Goal: Find specific page/section: Find specific page/section

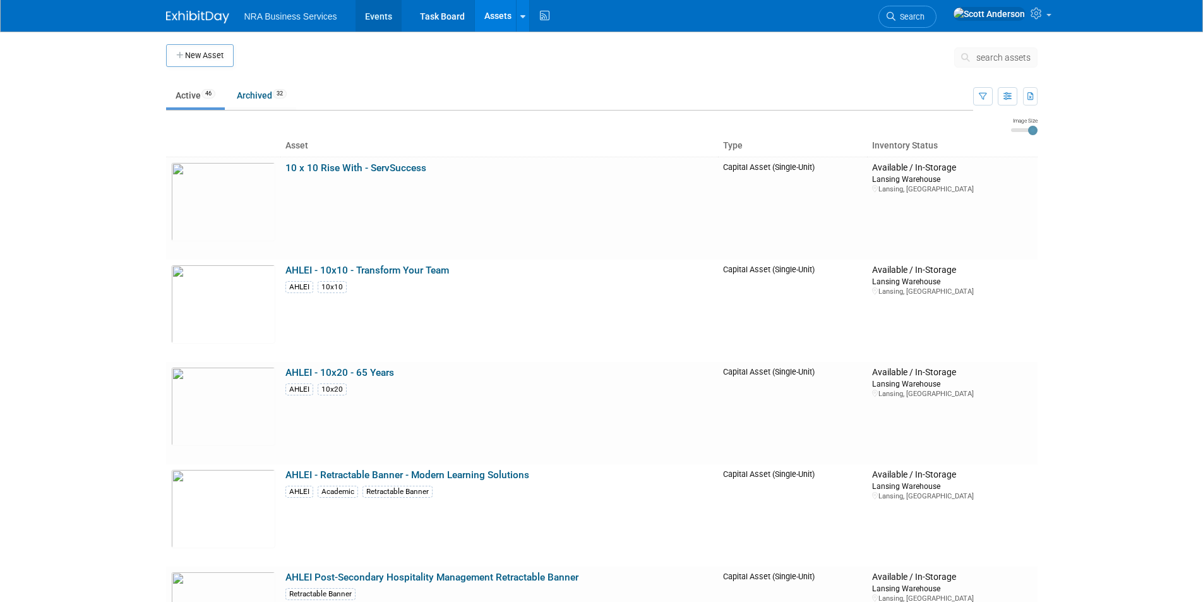
click at [379, 16] on link "Events" at bounding box center [378, 16] width 46 height 32
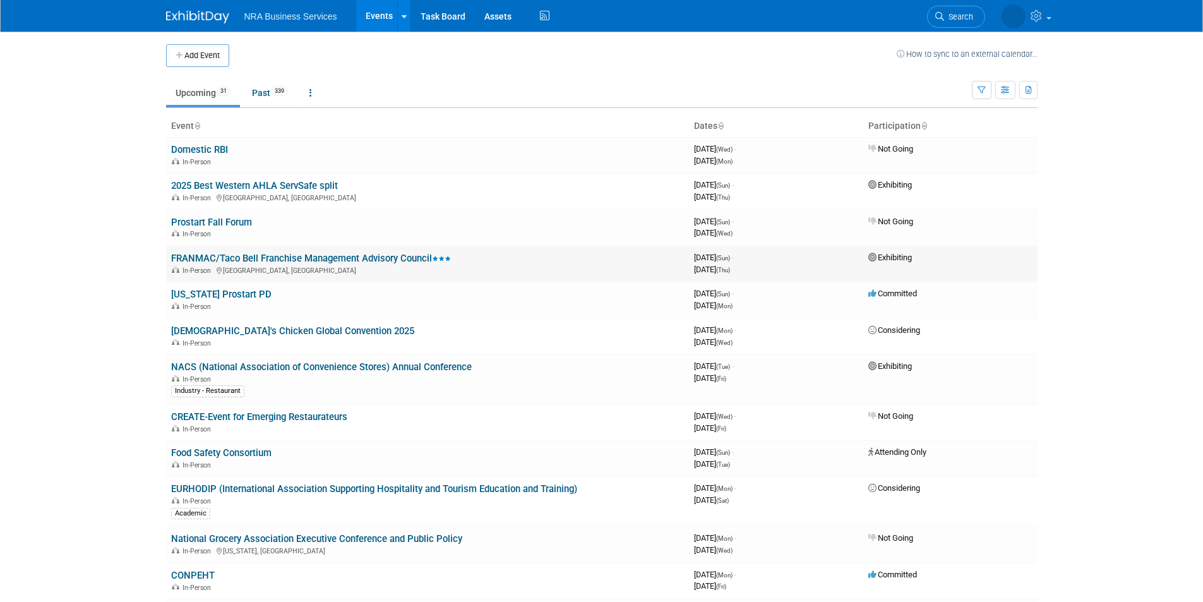
click at [347, 258] on link "FRANMAC/Taco Bell Franchise Management Advisory Council" at bounding box center [311, 258] width 280 height 11
click at [237, 292] on link "[US_STATE] Prostart PD" at bounding box center [221, 293] width 100 height 11
click at [272, 329] on link "Church's Chicken Global Convention 2025" at bounding box center [292, 330] width 243 height 11
click at [281, 366] on link "NACS (National Association of Convenience Stores) Annual Conference" at bounding box center [321, 366] width 300 height 11
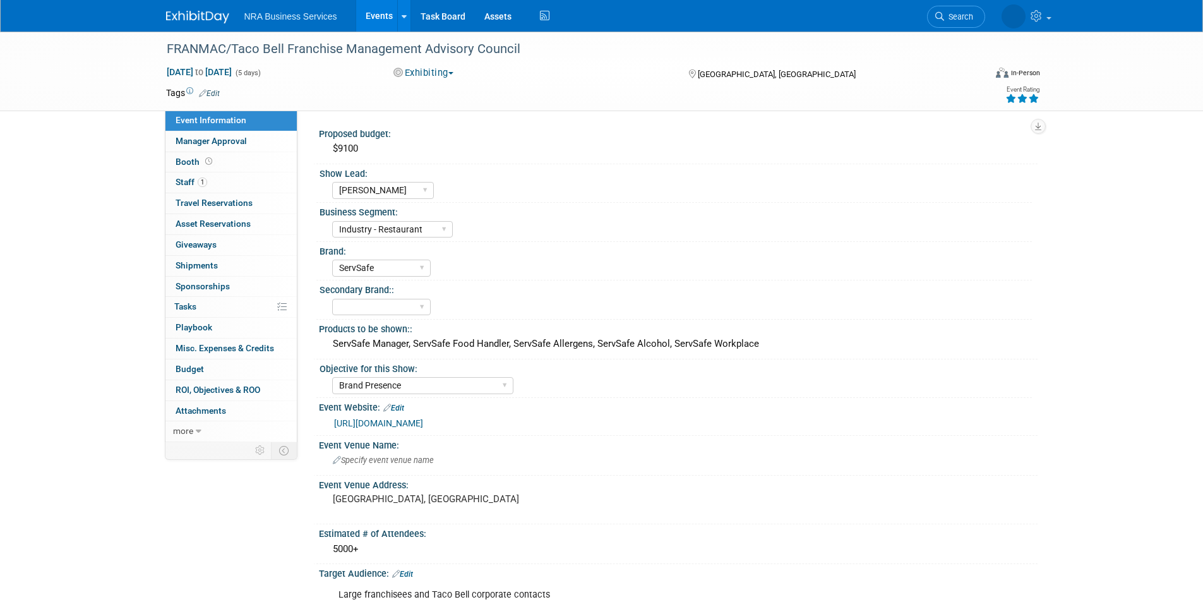
select select "Angela"
select select "Industry - Restaurant"
select select "ServSafe"
select select "Brand Presence"
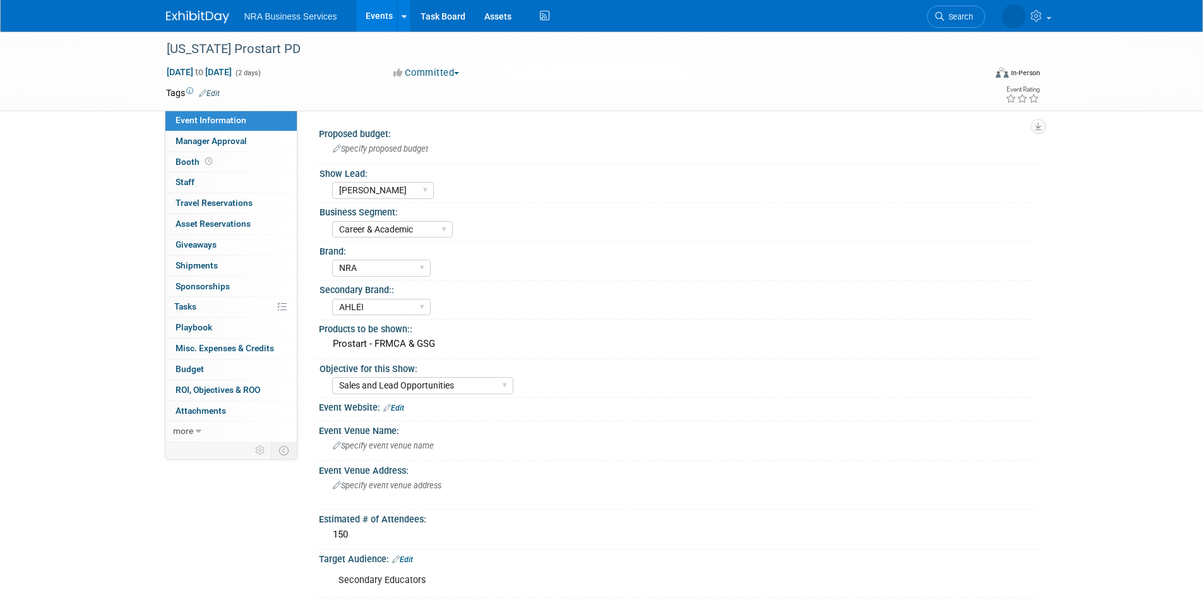
select select "Lauren Robin"
select select "Career & Academic"
select select "NRA"
select select "AHLEI"
select select "Sales and Lead Opportunities"
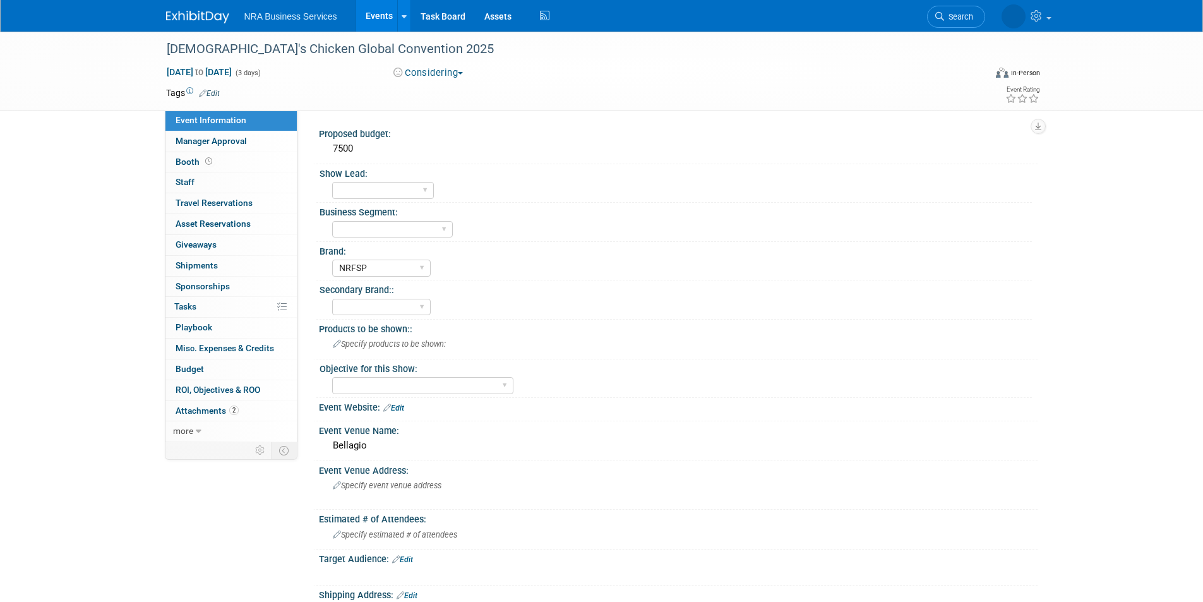
select select "NRFSP"
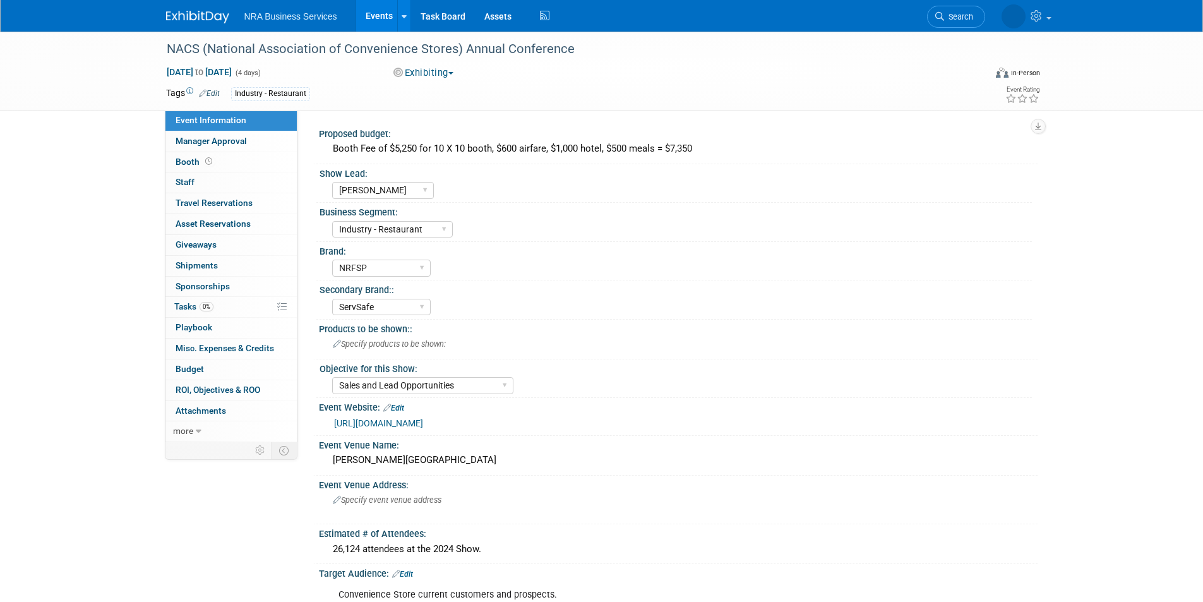
select select "[PERSON_NAME]"
select select "Industry - Restaurant"
select select "NRFSP"
select select "ServSafe"
select select "Sales and Lead Opportunities"
